Goal: Task Accomplishment & Management: Use online tool/utility

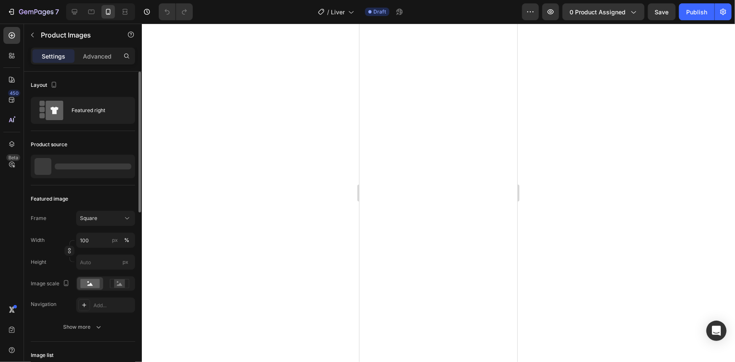
click at [78, 164] on div at bounding box center [93, 166] width 77 height 6
click at [228, 120] on div at bounding box center [439, 193] width 594 height 338
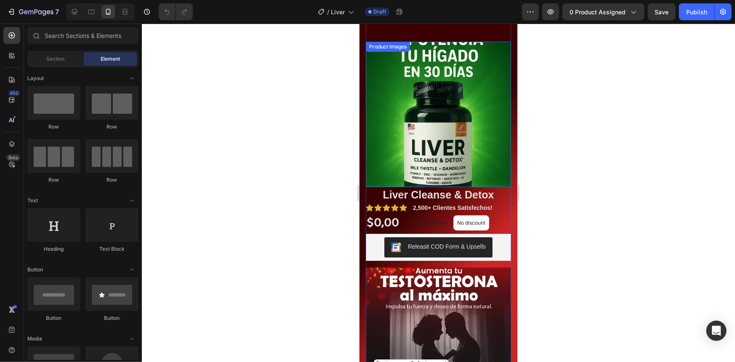
click at [376, 75] on img at bounding box center [438, 113] width 145 height 145
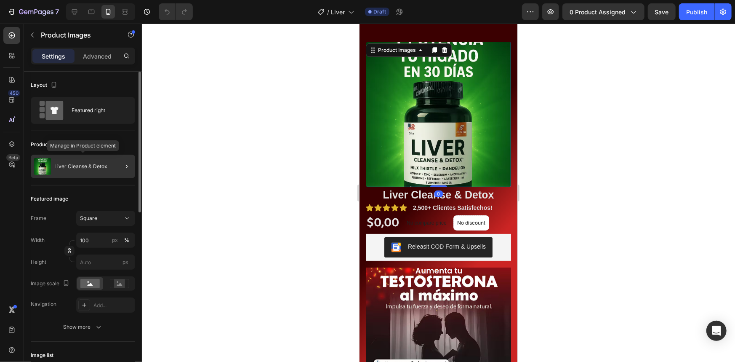
click at [82, 161] on div "Liver Cleanse & Detox" at bounding box center [83, 167] width 104 height 24
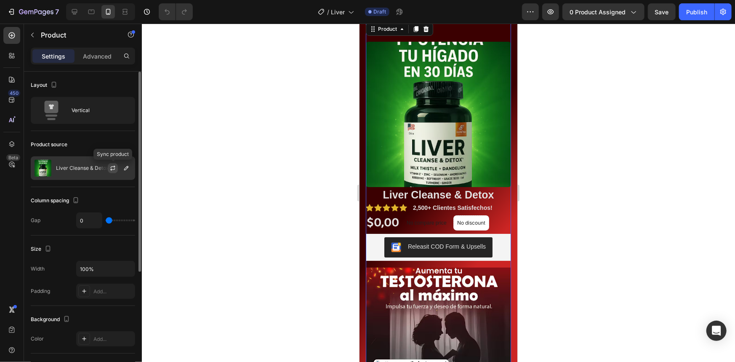
click at [112, 166] on icon "button" at bounding box center [113, 168] width 7 height 7
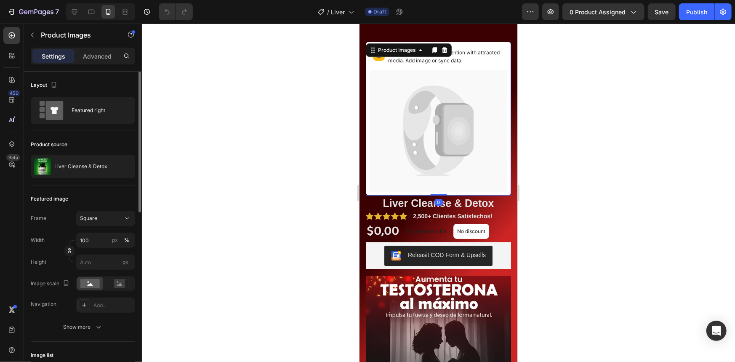
click at [433, 115] on icon at bounding box center [437, 120] width 8 height 10
click at [112, 162] on div at bounding box center [124, 167] width 24 height 24
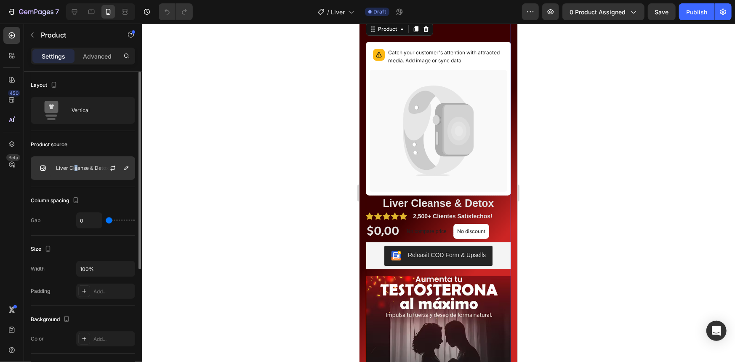
click at [76, 170] on p "Liver Cleanse & Detox" at bounding box center [82, 168] width 53 height 6
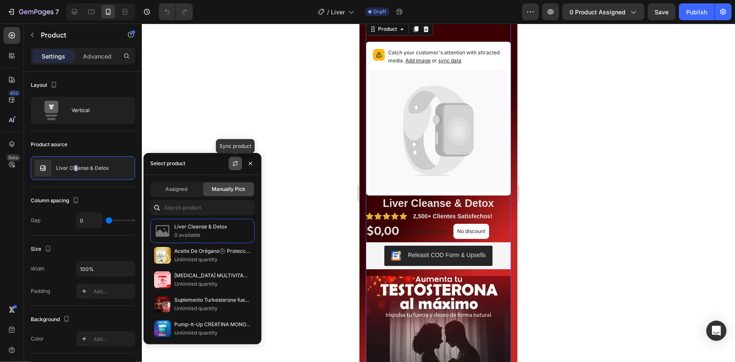
click at [232, 162] on button "button" at bounding box center [235, 163] width 13 height 13
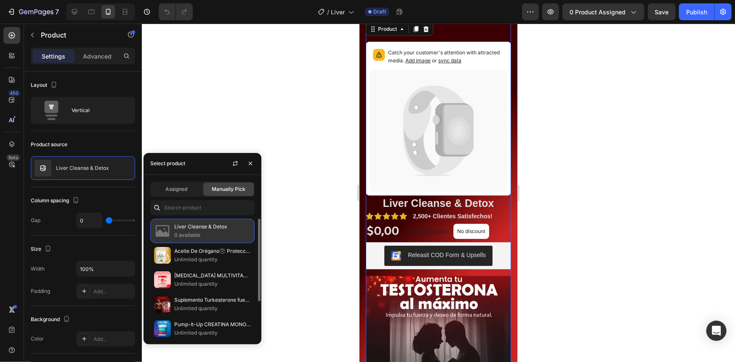
click at [198, 236] on p "0 available" at bounding box center [212, 235] width 77 height 8
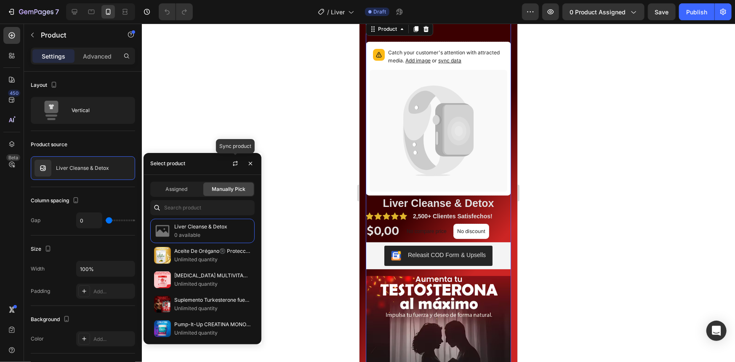
click at [242, 163] on div at bounding box center [243, 163] width 29 height 21
click at [234, 166] on icon "button" at bounding box center [235, 163] width 7 height 7
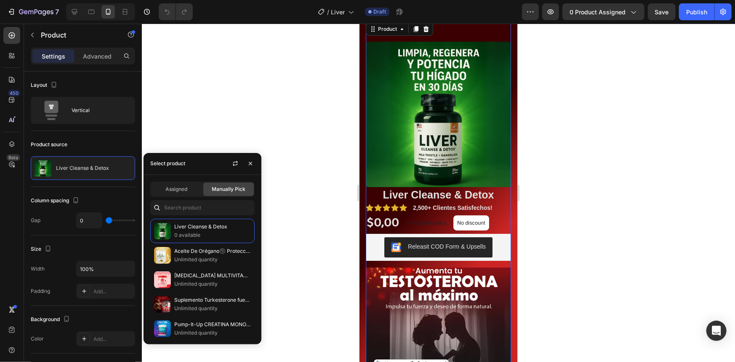
click at [307, 209] on div at bounding box center [439, 193] width 594 height 338
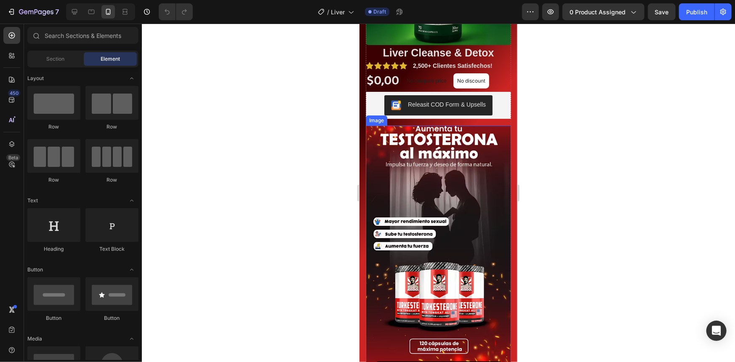
scroll to position [143, 0]
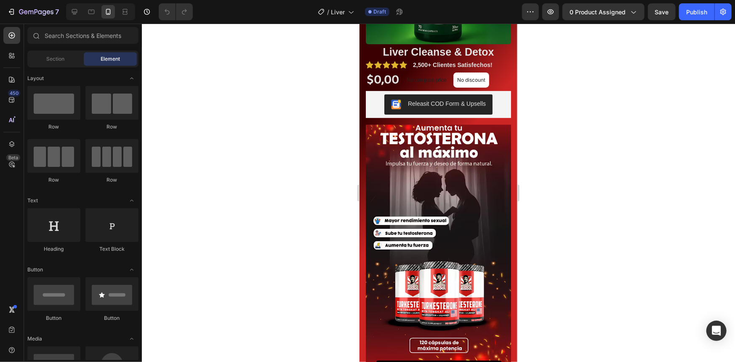
drag, startPoint x: 333, startPoint y: 320, endPoint x: 307, endPoint y: 308, distance: 28.1
click at [333, 320] on div at bounding box center [439, 193] width 594 height 338
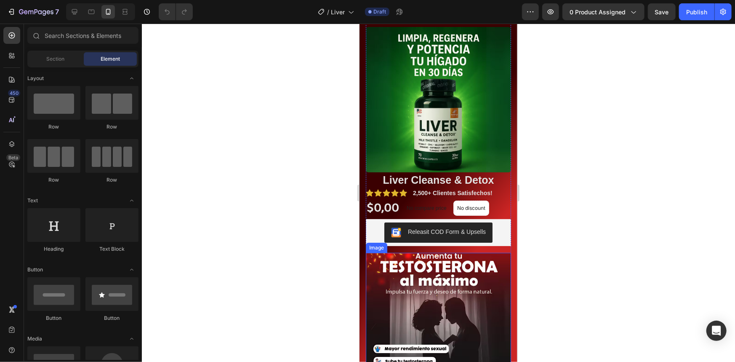
scroll to position [0, 0]
